Goal: Check status: Check status

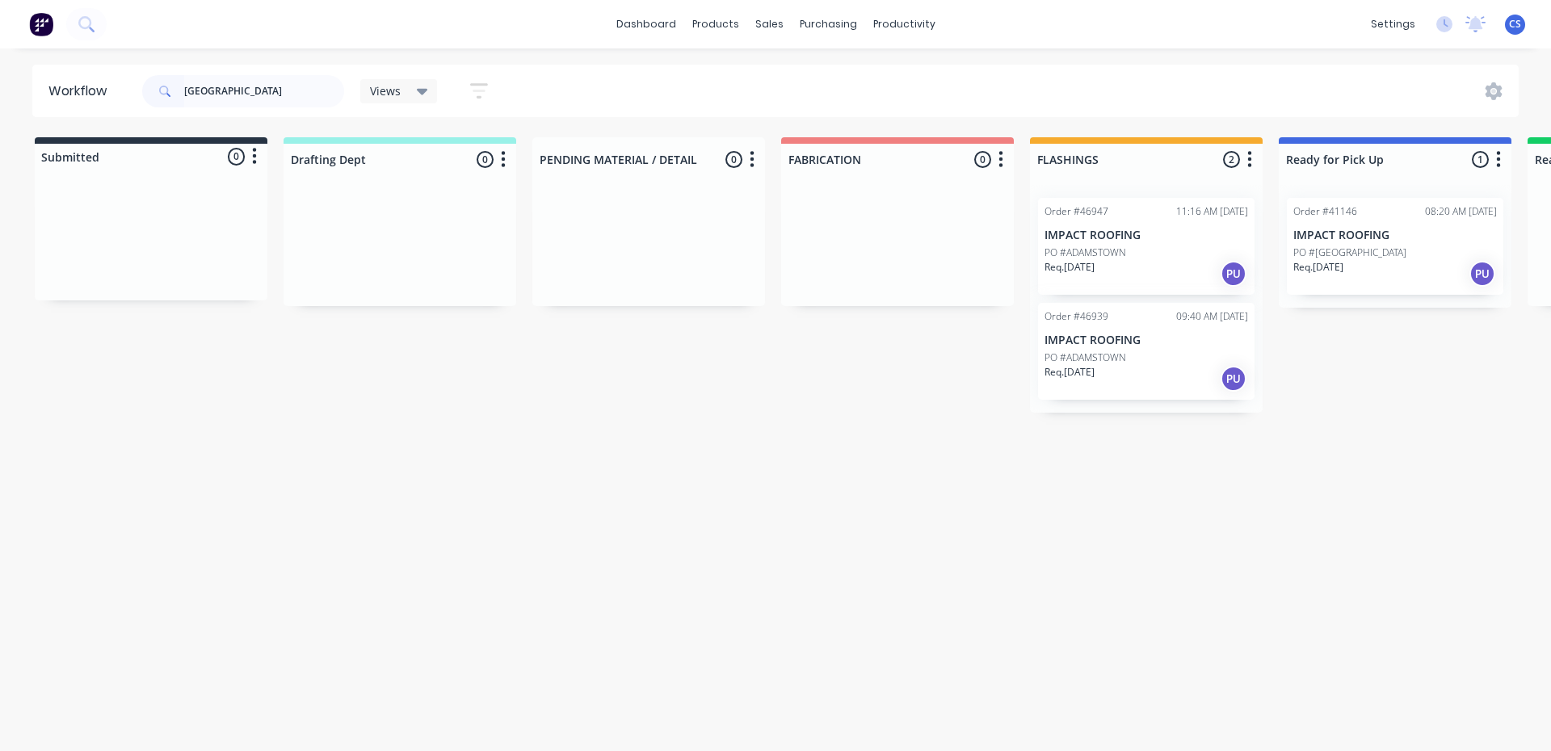
type input "[GEOGRAPHIC_DATA]"
click at [1081, 271] on p "Req. [DATE]" at bounding box center [1069, 267] width 50 height 15
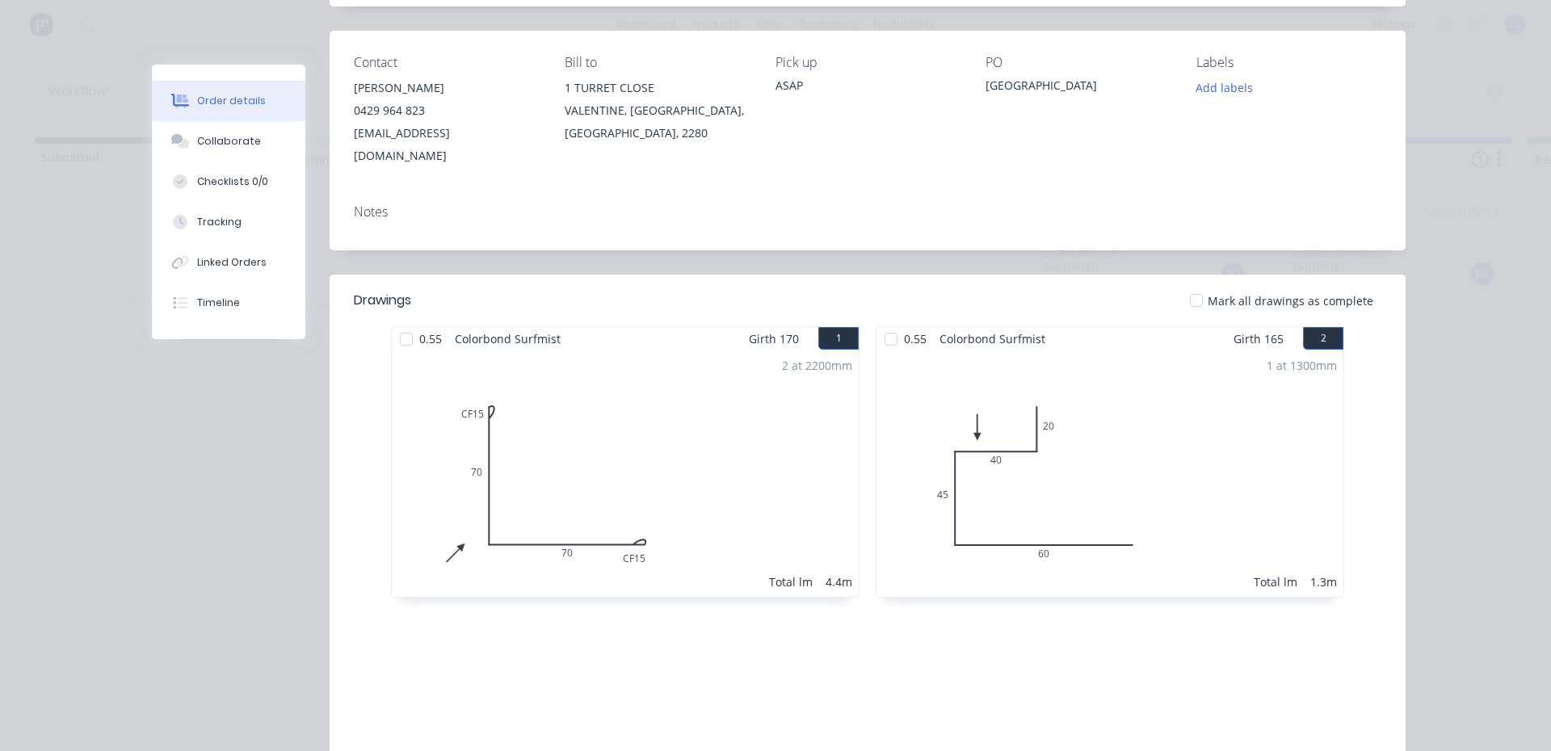
scroll to position [81, 0]
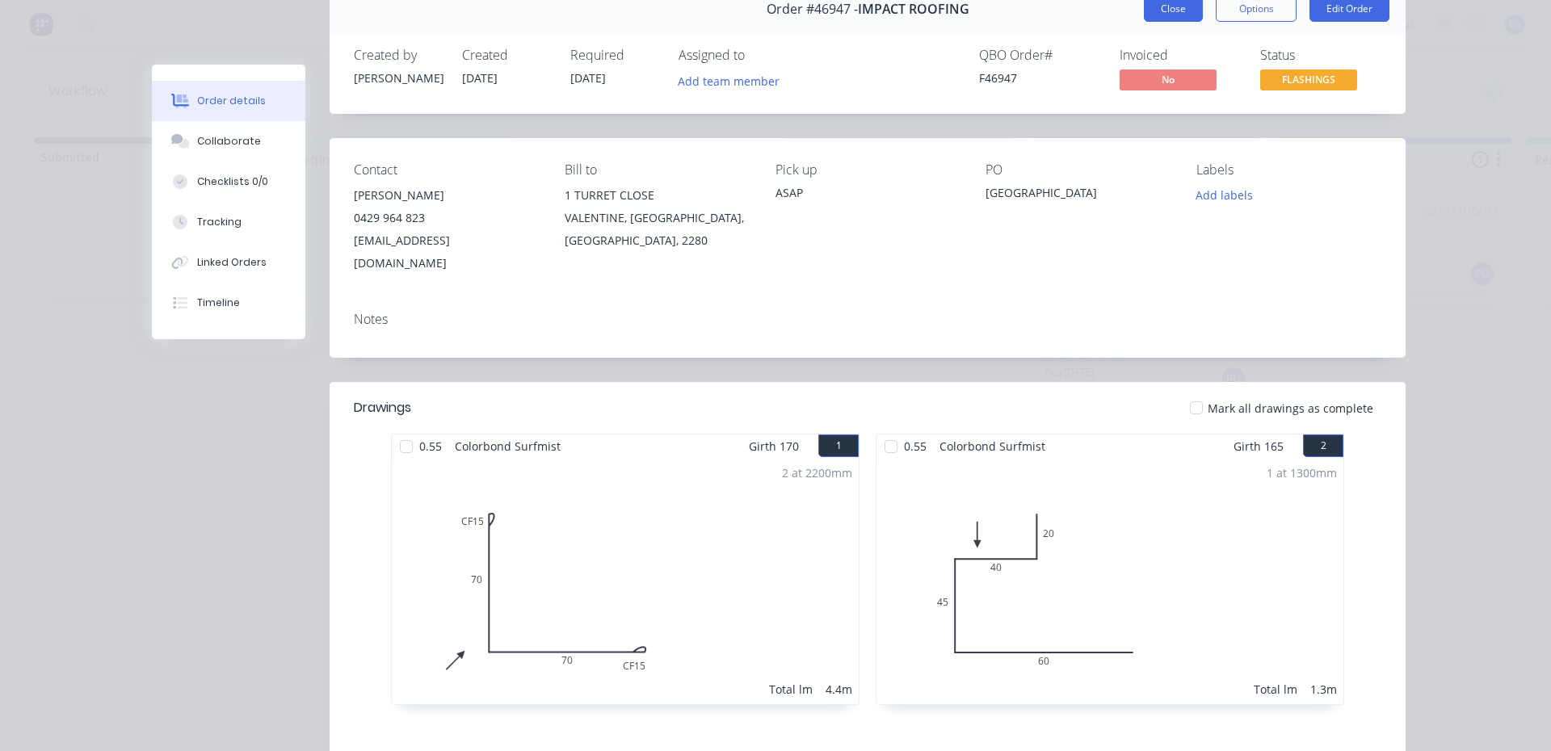
click at [1180, 3] on button "Close" at bounding box center [1173, 9] width 59 height 26
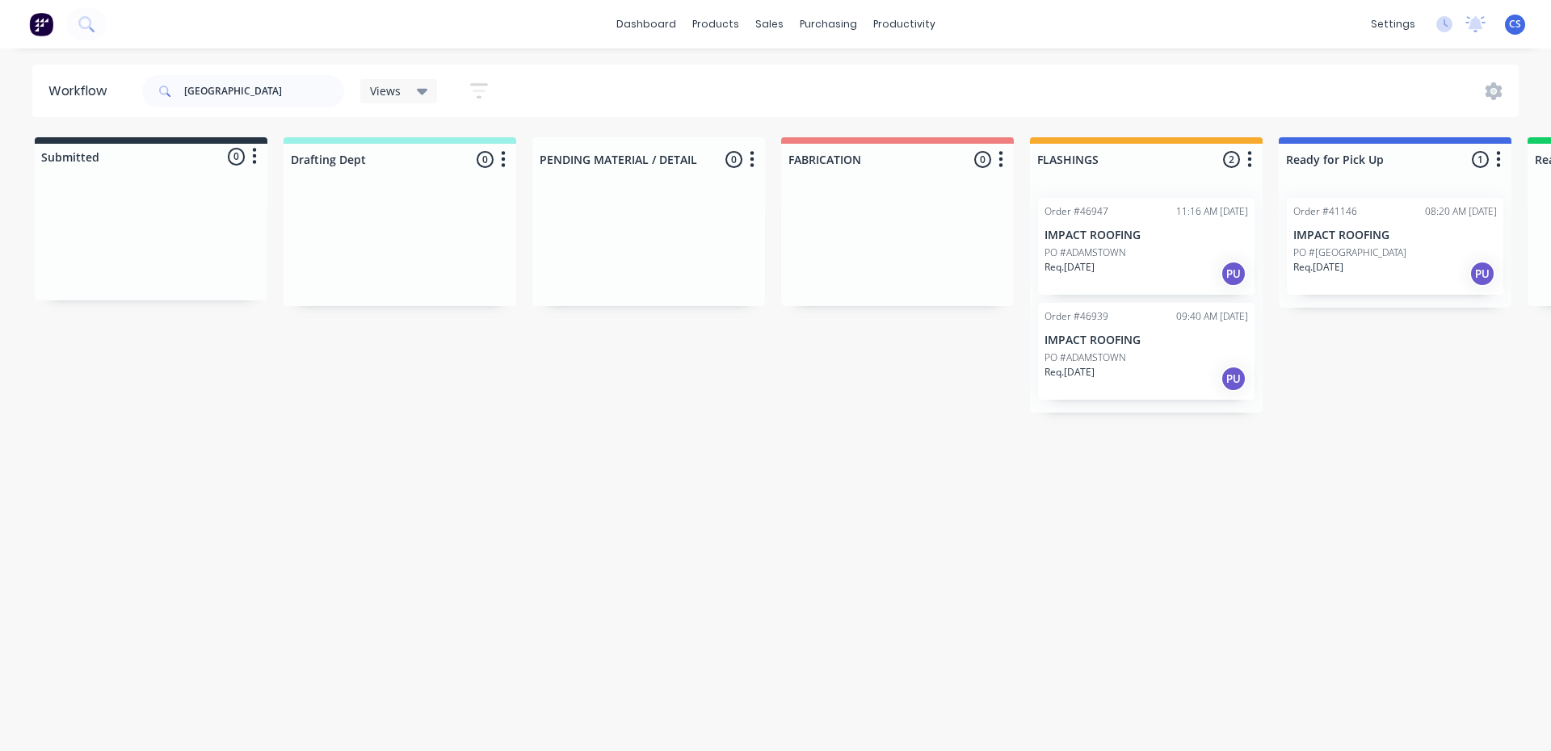
click at [1060, 366] on p "Req. [DATE]" at bounding box center [1069, 372] width 50 height 15
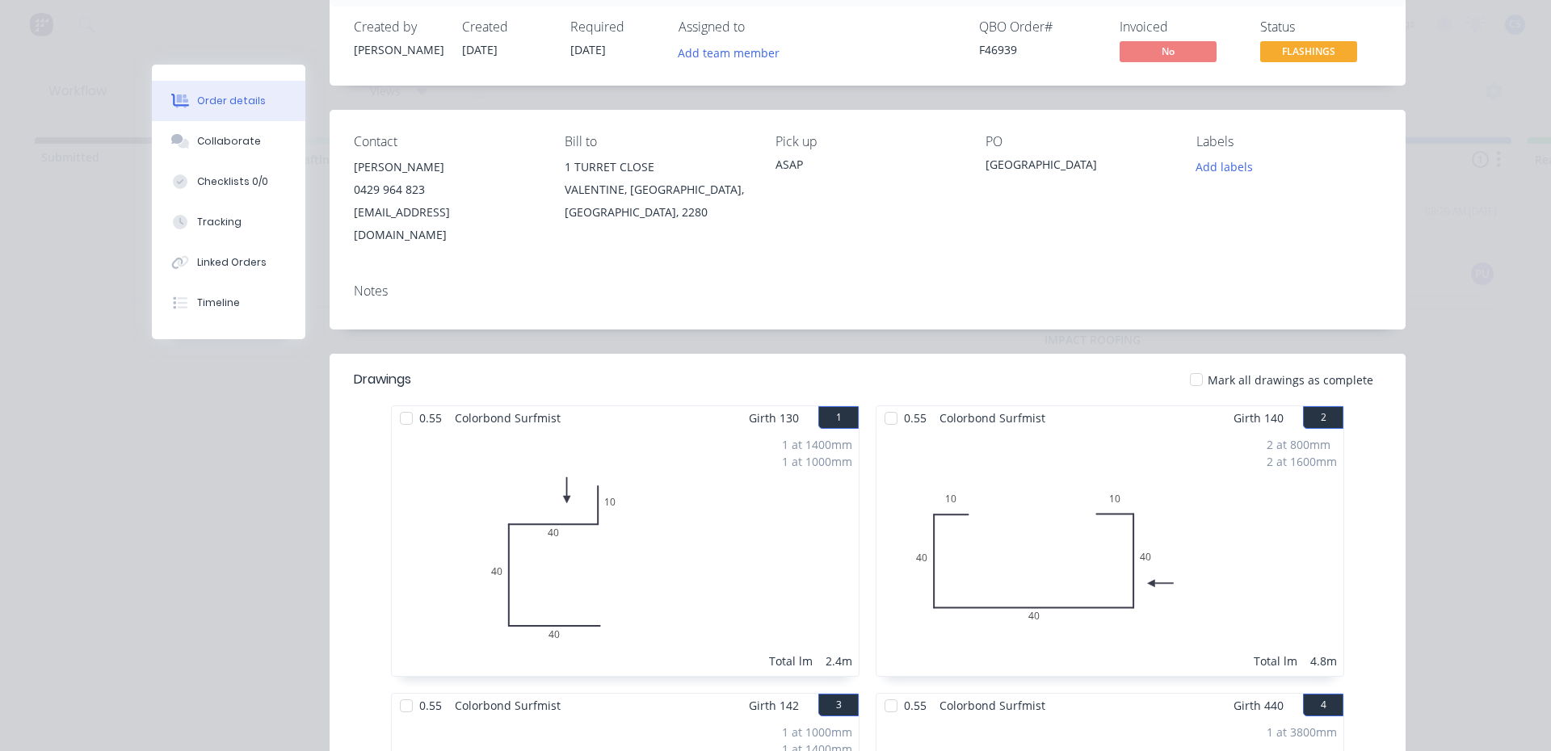
scroll to position [0, 0]
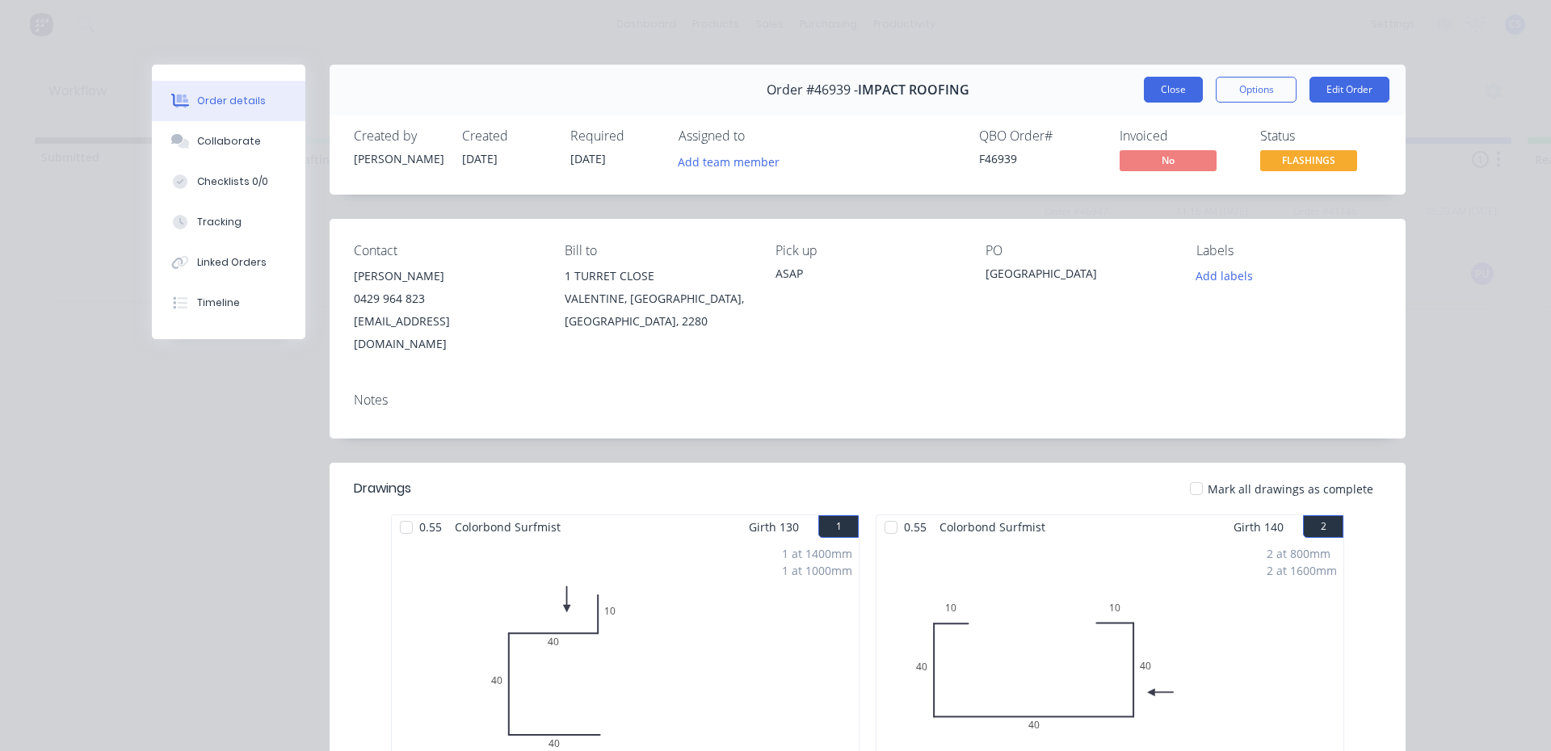
click at [1150, 90] on button "Close" at bounding box center [1173, 90] width 59 height 26
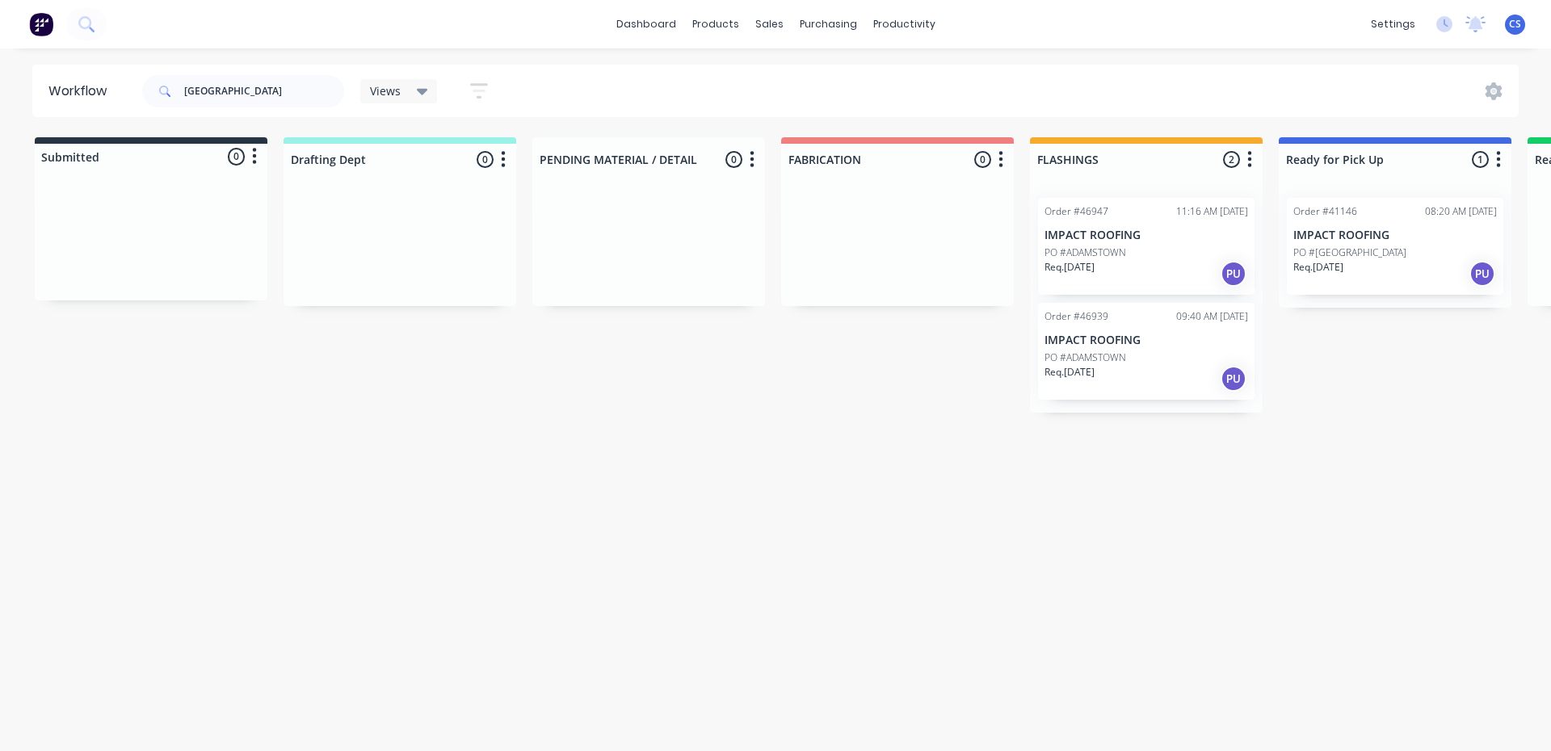
click at [1120, 268] on div "Req. [DATE] PU" at bounding box center [1146, 273] width 204 height 27
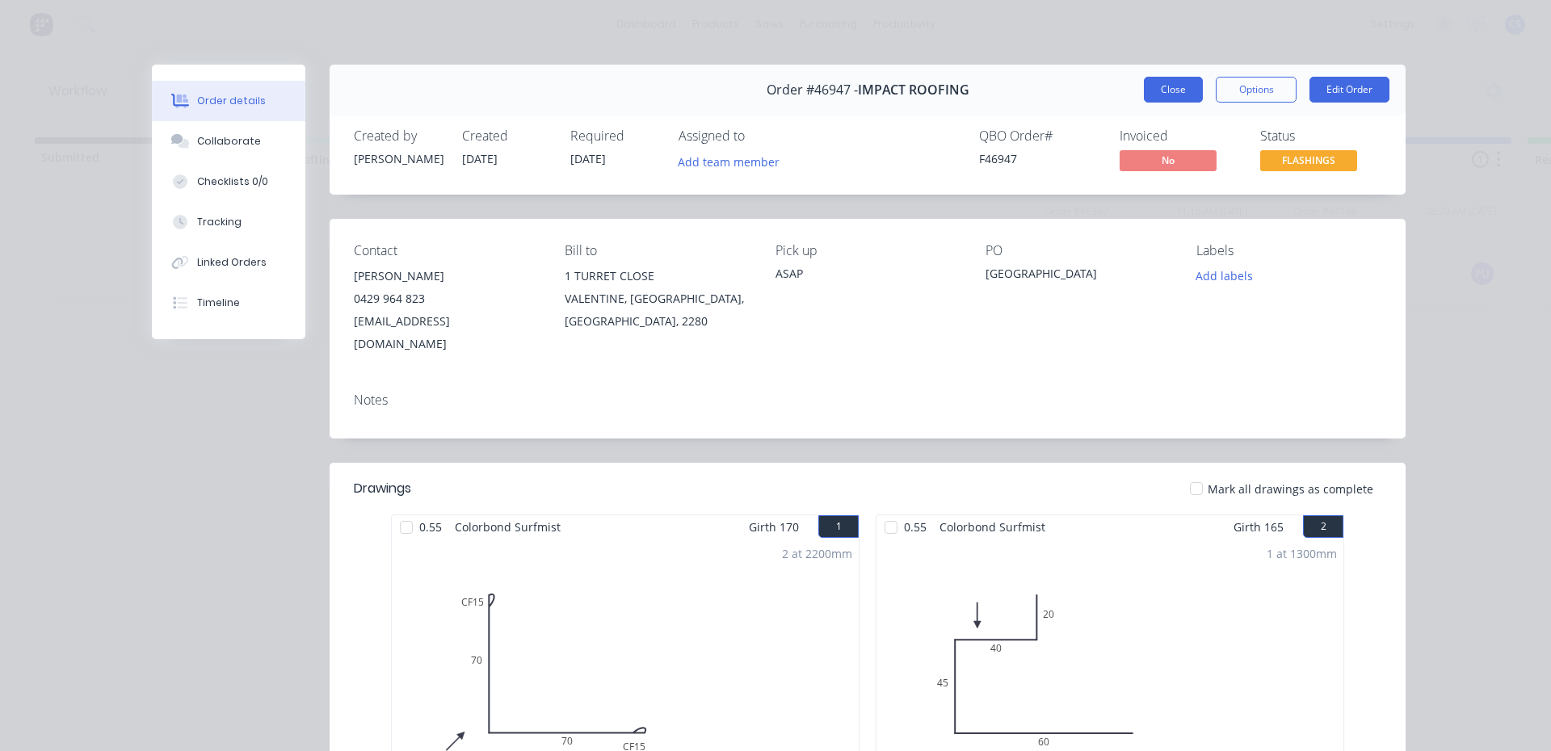
click at [1164, 98] on button "Close" at bounding box center [1173, 90] width 59 height 26
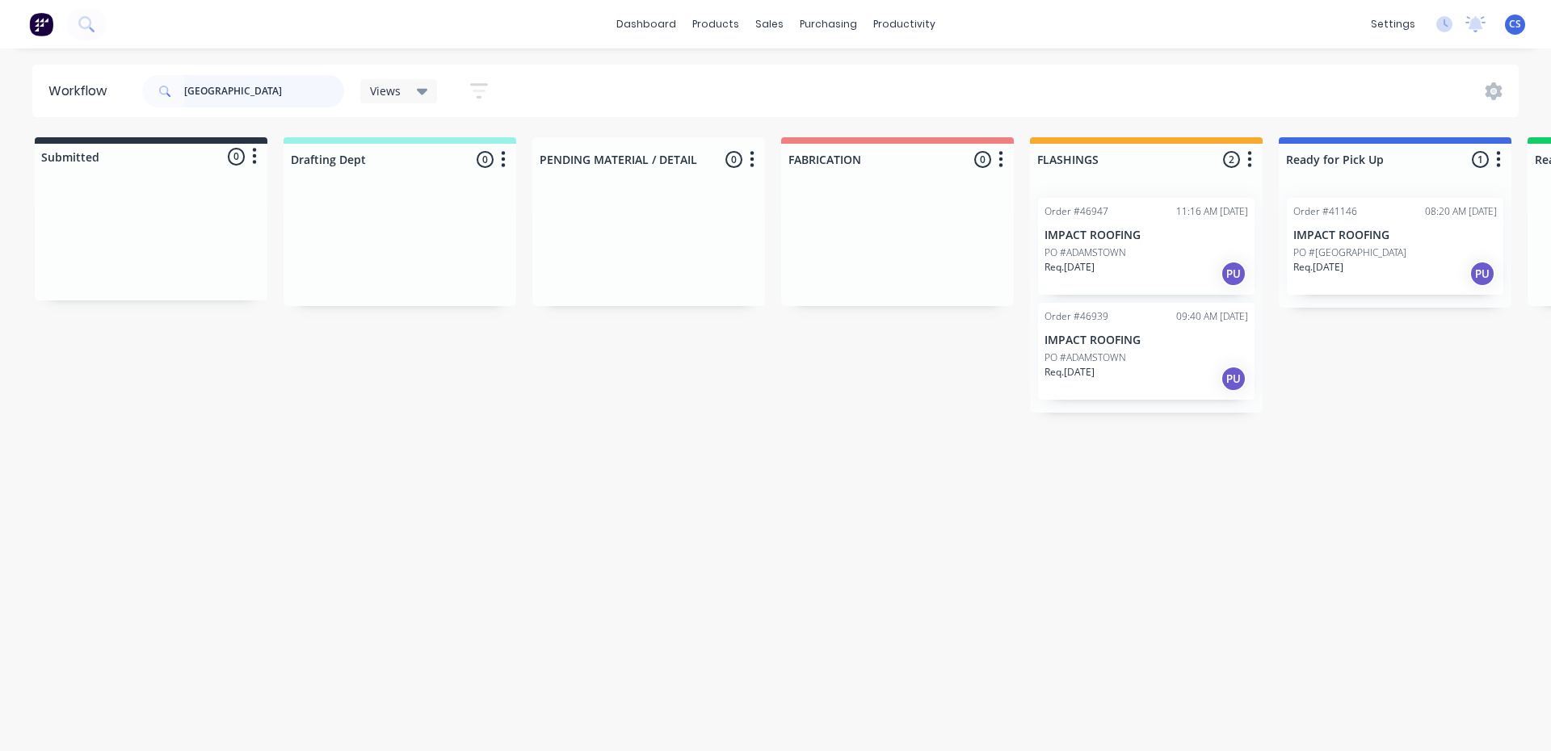
drag, startPoint x: 258, startPoint y: 94, endPoint x: 30, endPoint y: 56, distance: 231.7
click at [30, 58] on div "dashboard products sales purchasing productivity dashboard products Product Cat…" at bounding box center [775, 327] width 1551 height 654
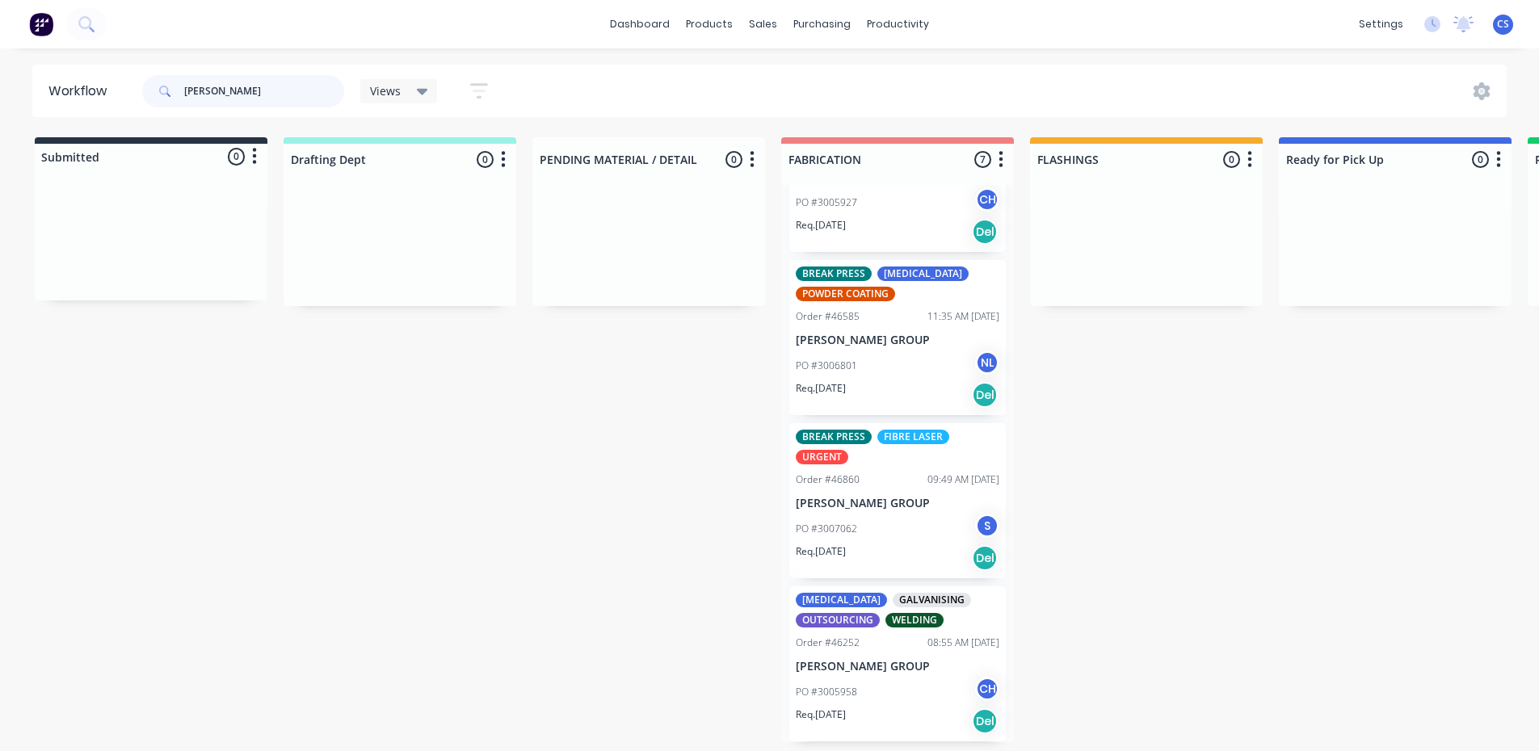
scroll to position [3, 0]
type input "[PERSON_NAME]"
click at [861, 653] on div "[MEDICAL_DATA] GALVANISING OUTSOURCING WELDING Order #46252 08:55 AM [DATE] [PE…" at bounding box center [897, 663] width 216 height 155
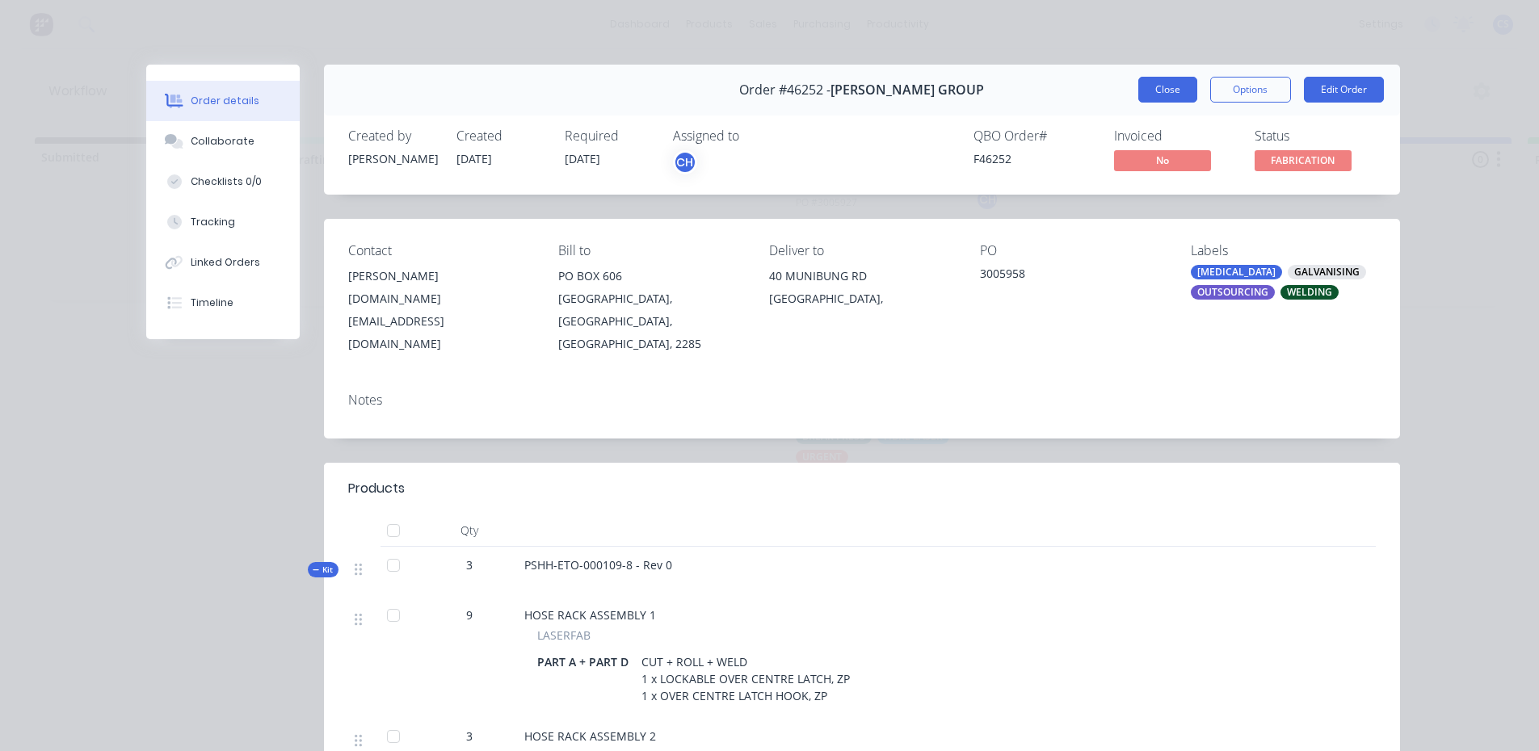
click at [1138, 77] on button "Close" at bounding box center [1167, 90] width 59 height 26
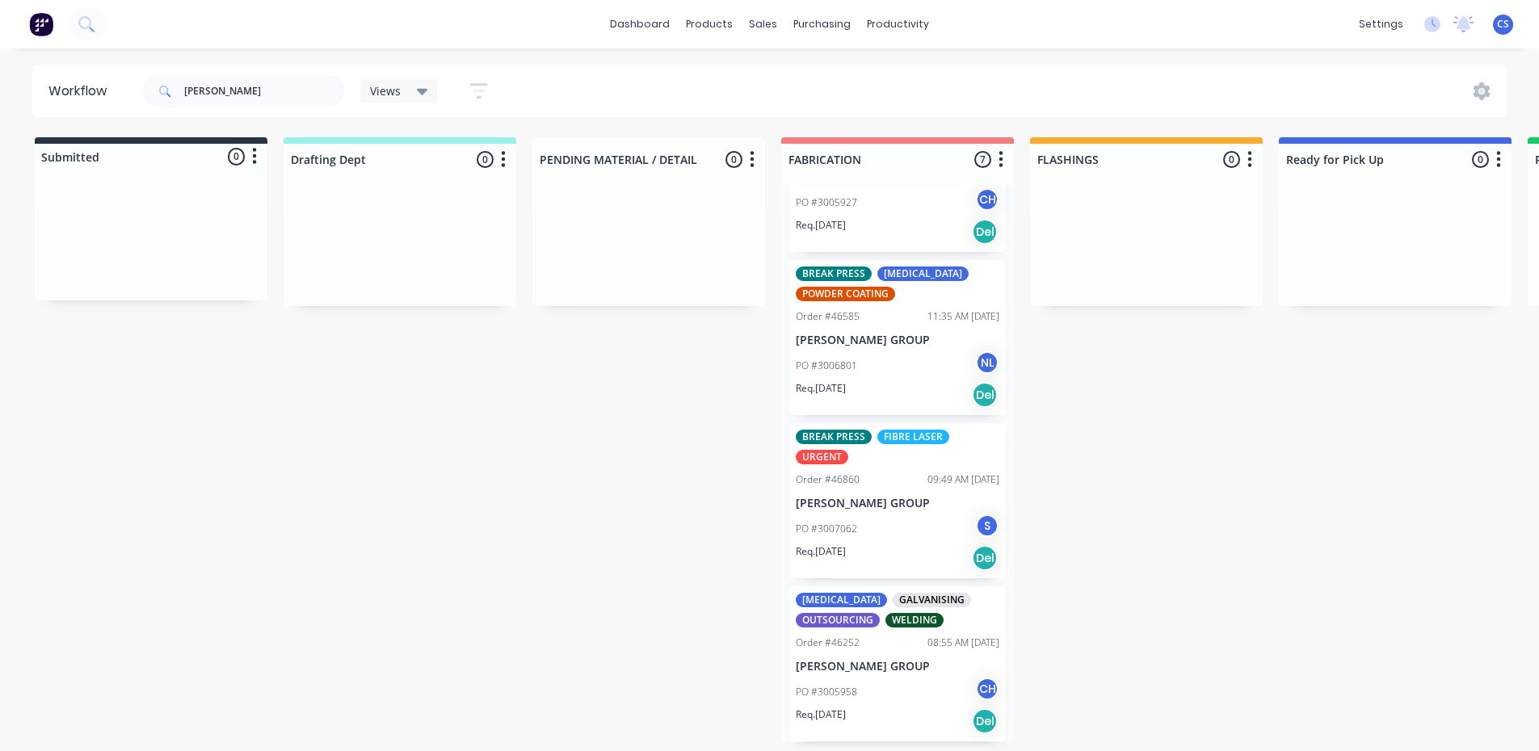
click at [864, 514] on div "PO #3007062 S" at bounding box center [898, 529] width 204 height 31
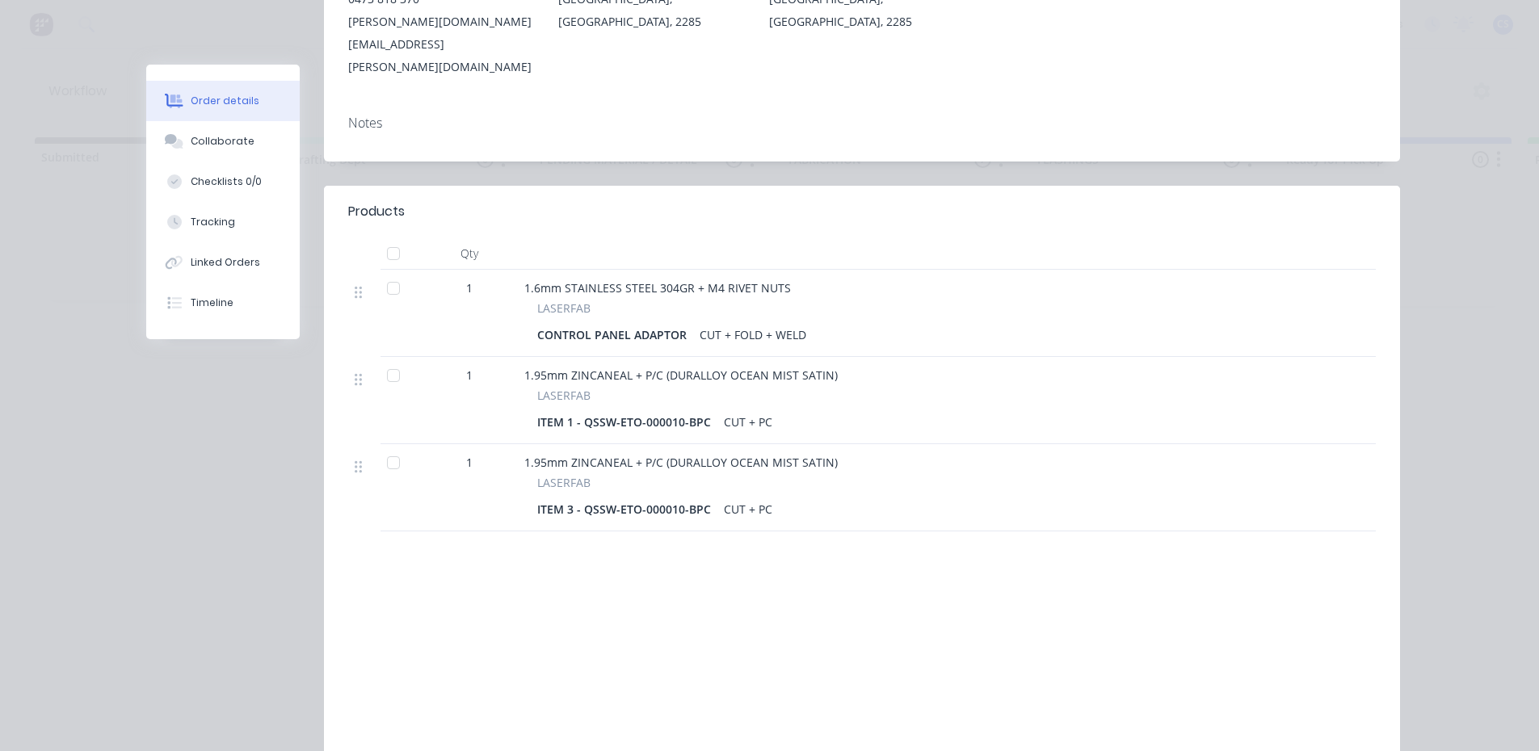
scroll to position [323, 0]
click at [242, 144] on button "Collaborate" at bounding box center [222, 141] width 153 height 40
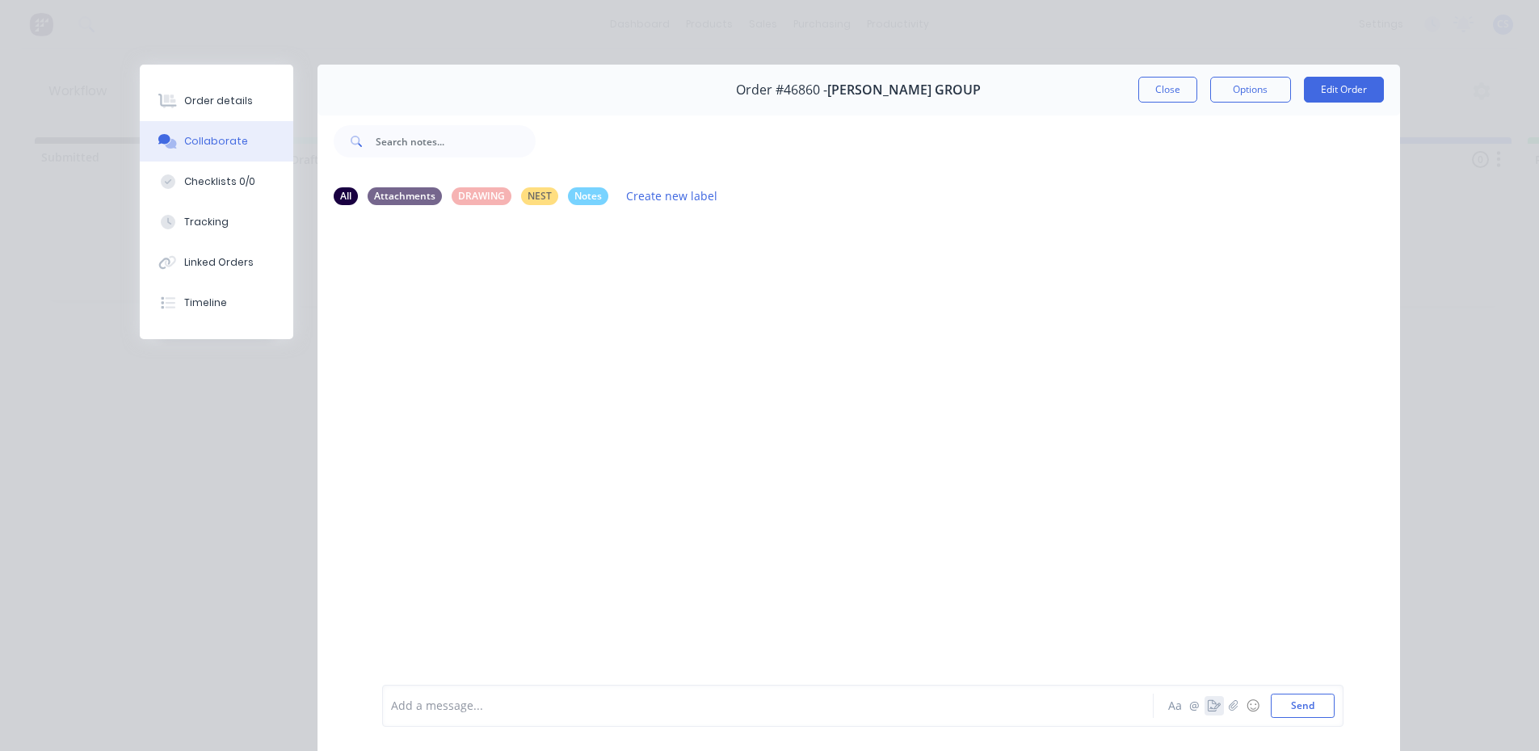
click at [1207, 707] on icon "button" at bounding box center [1213, 705] width 13 height 11
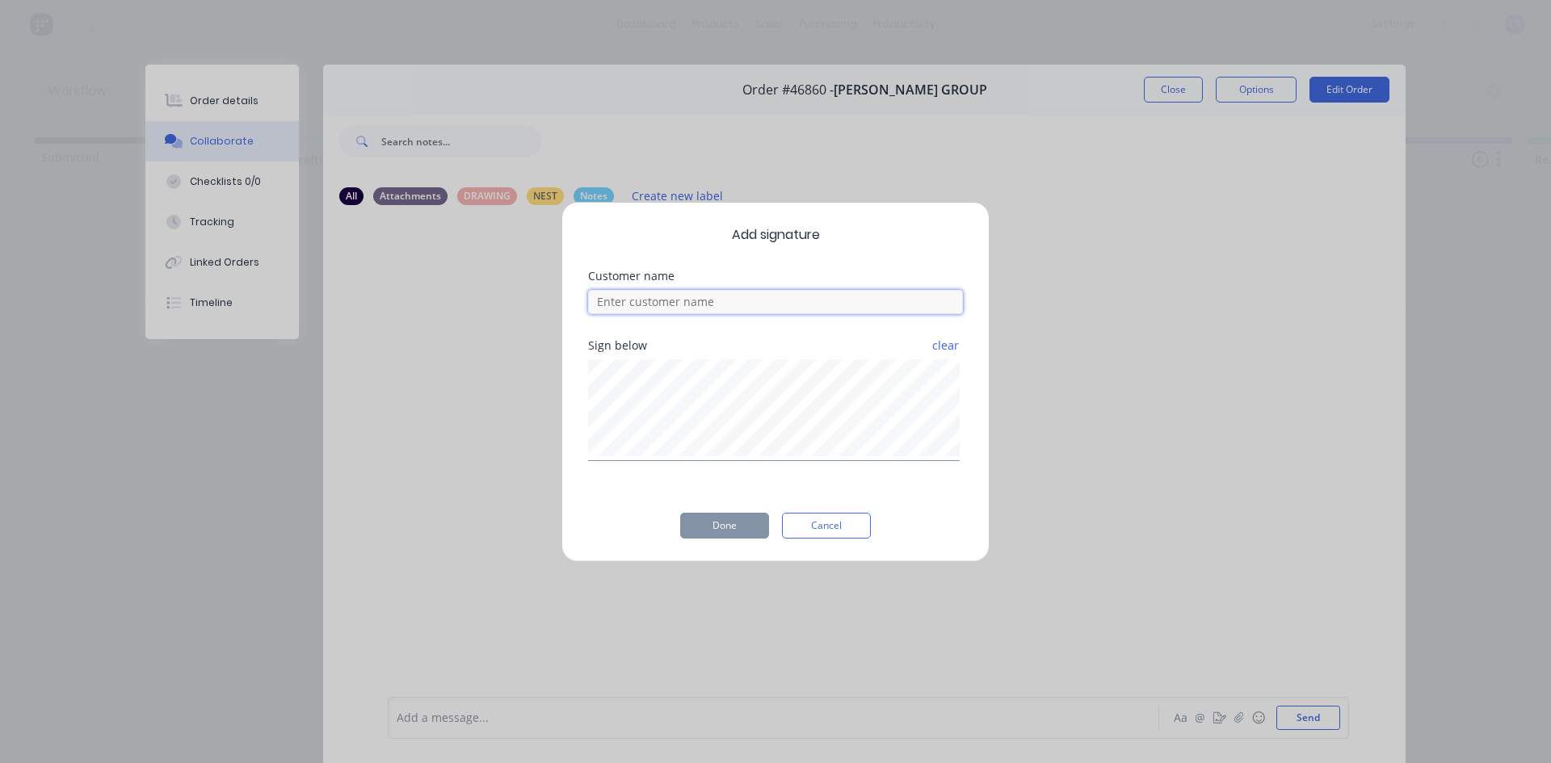
click at [747, 304] on input at bounding box center [775, 302] width 375 height 24
type input "[PERSON_NAME] COLLECT LINE 1 [DATE]"
click at [746, 523] on button "Done" at bounding box center [724, 526] width 89 height 26
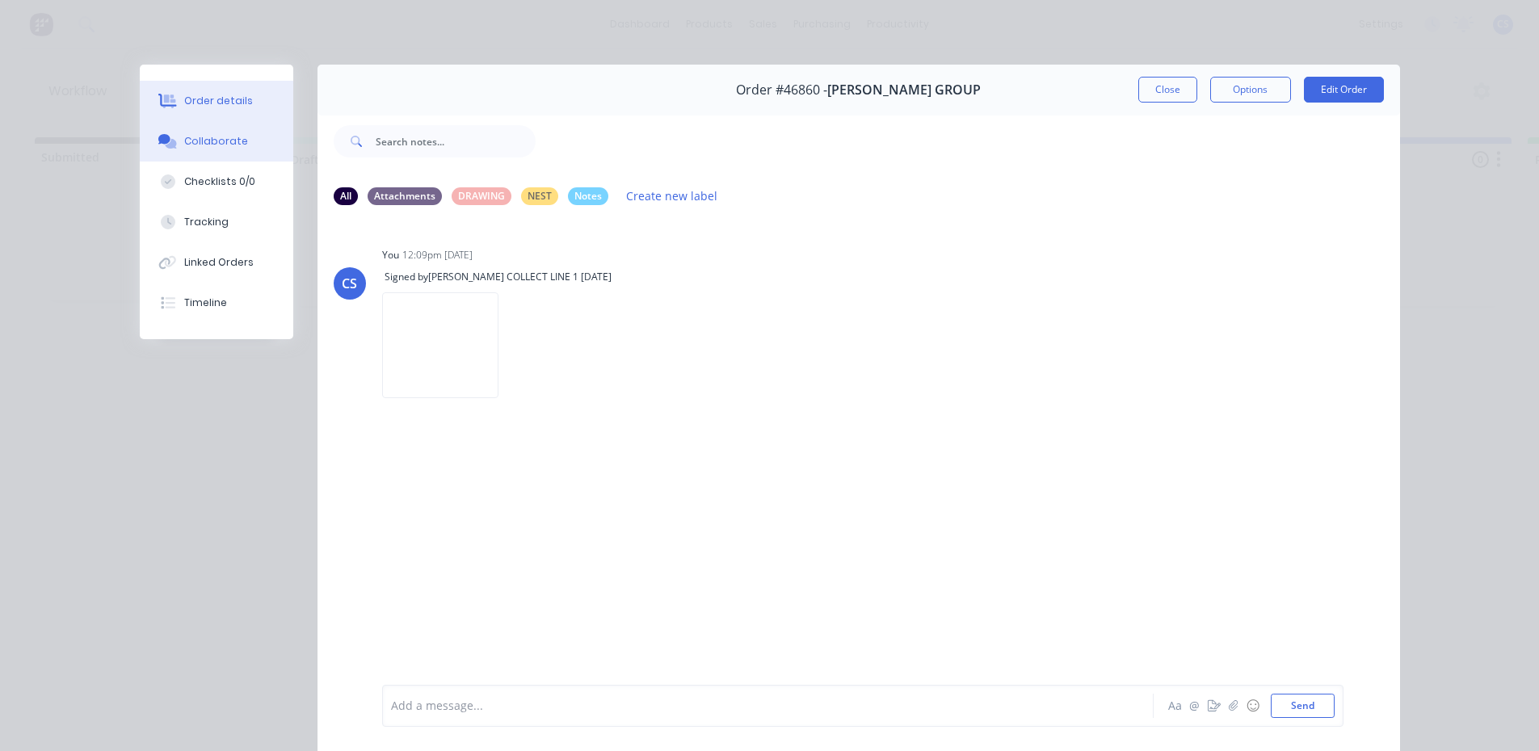
click at [254, 108] on button "Order details" at bounding box center [216, 101] width 153 height 40
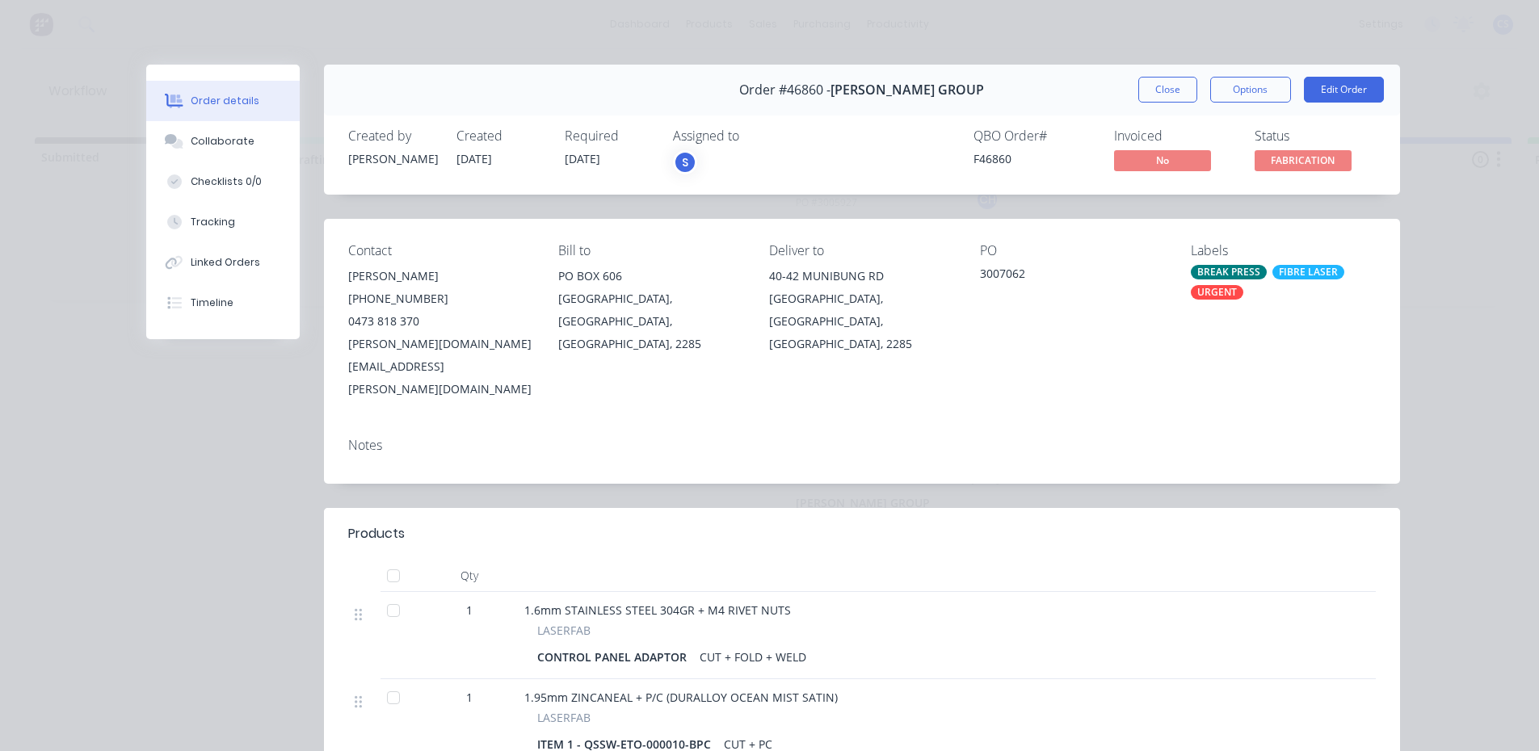
click at [380, 594] on div at bounding box center [393, 610] width 32 height 32
click at [1140, 78] on button "Close" at bounding box center [1167, 90] width 59 height 26
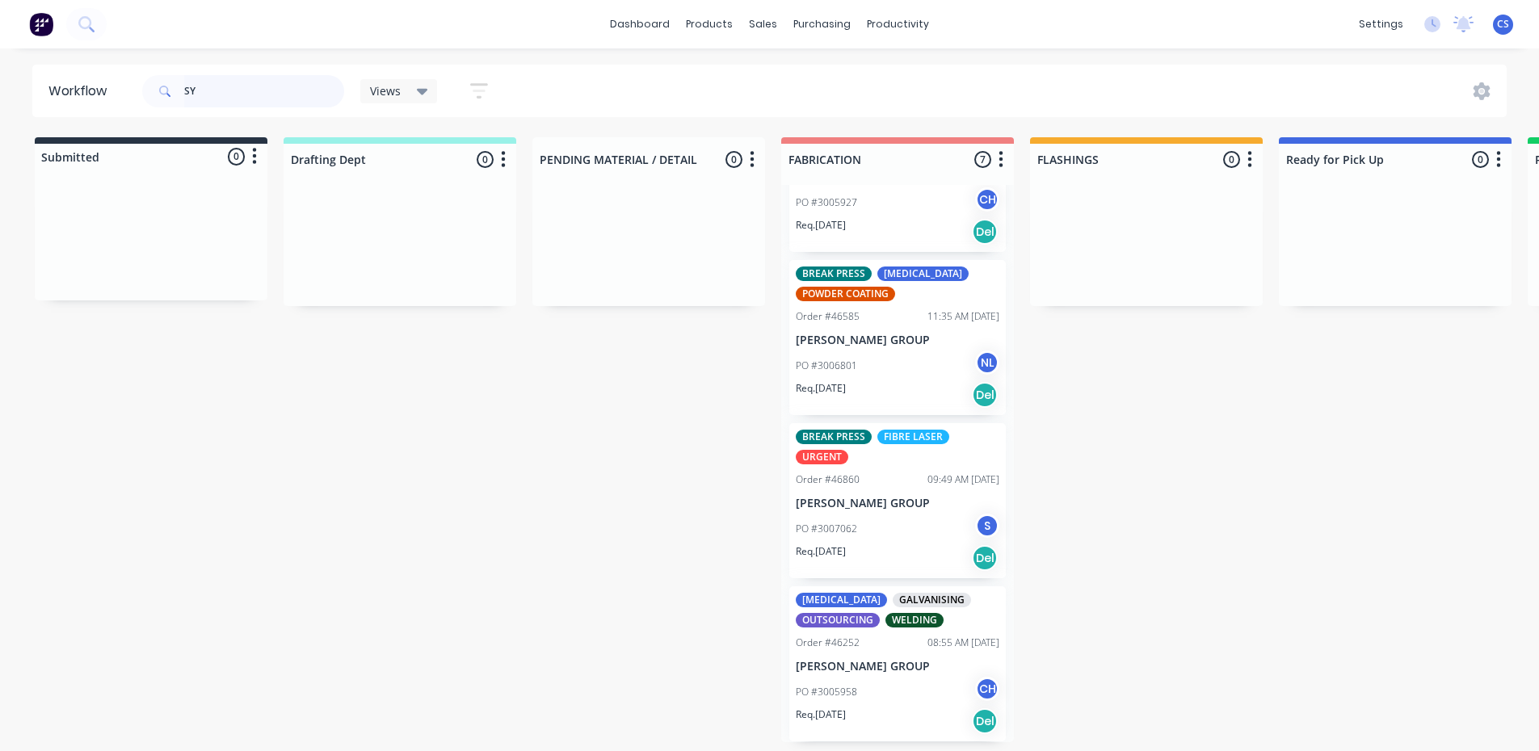
type input "S"
